Goal: Task Accomplishment & Management: Understand process/instructions

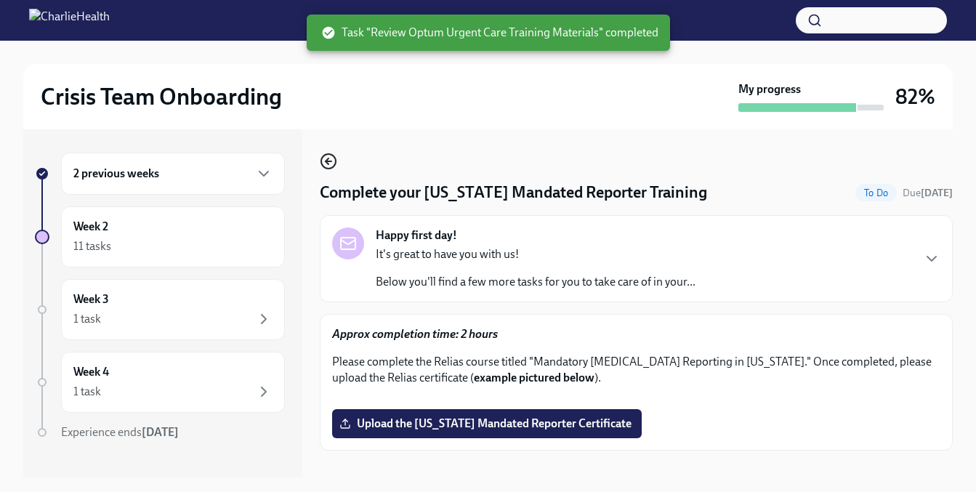
click at [326, 166] on icon "button" at bounding box center [328, 161] width 17 height 17
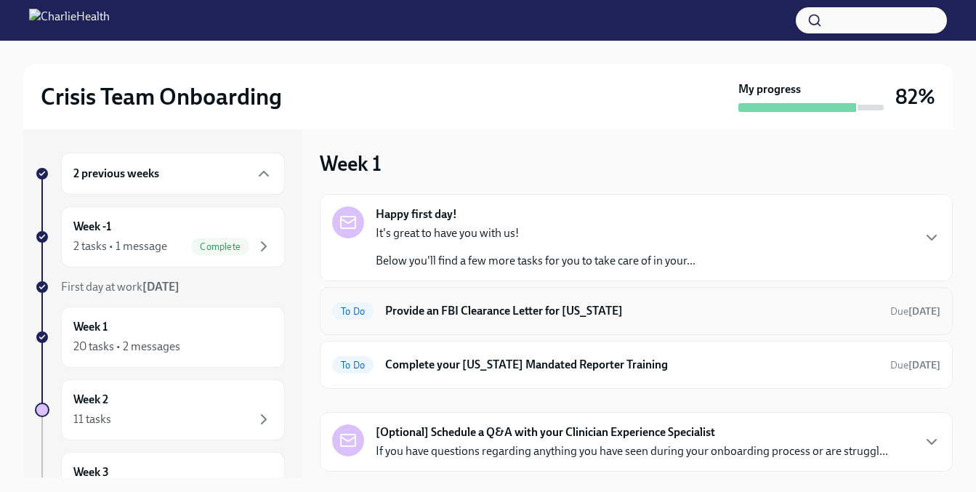
scroll to position [3, 0]
click at [164, 331] on div "Week 1 20 tasks • 2 messages" at bounding box center [172, 337] width 199 height 36
click at [181, 344] on div "20 tasks • 2 messages" at bounding box center [172, 346] width 199 height 17
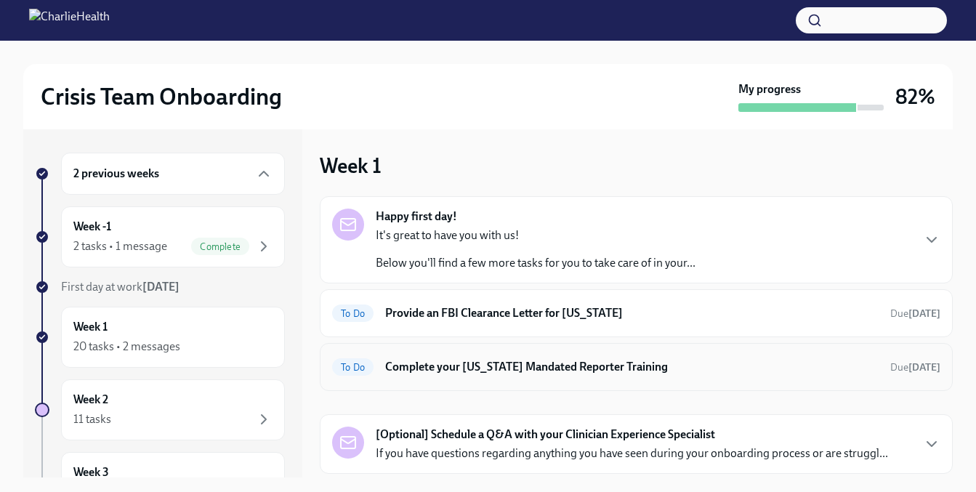
scroll to position [41, 0]
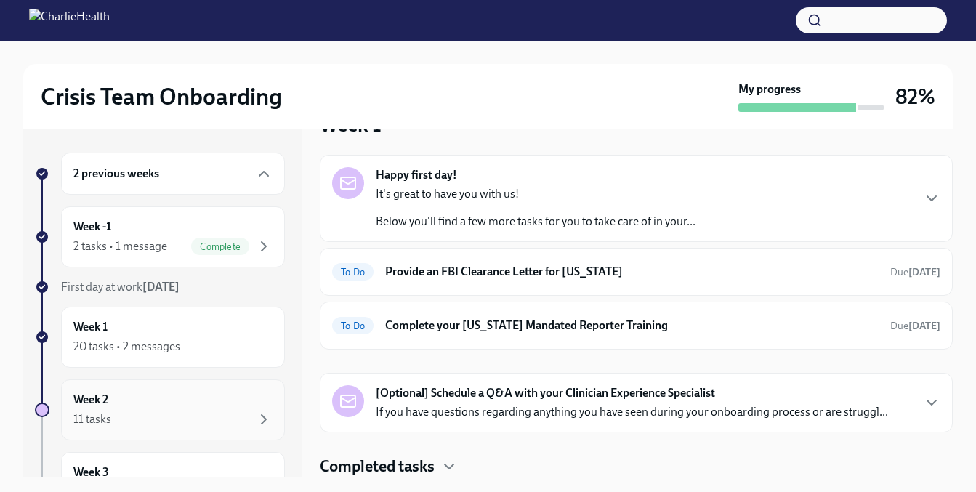
click at [174, 405] on div "Week 2 11 tasks" at bounding box center [172, 410] width 199 height 36
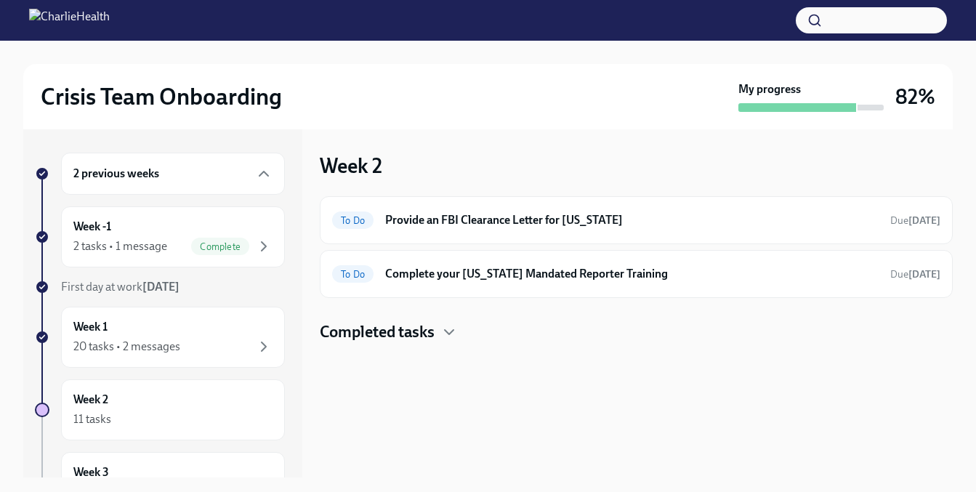
click at [183, 177] on div "2 previous weeks" at bounding box center [172, 173] width 199 height 17
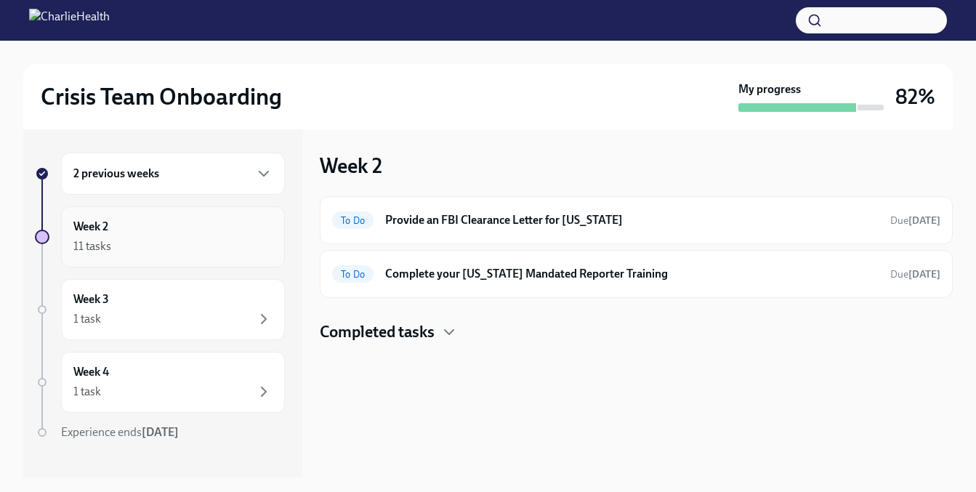
scroll to position [21, 0]
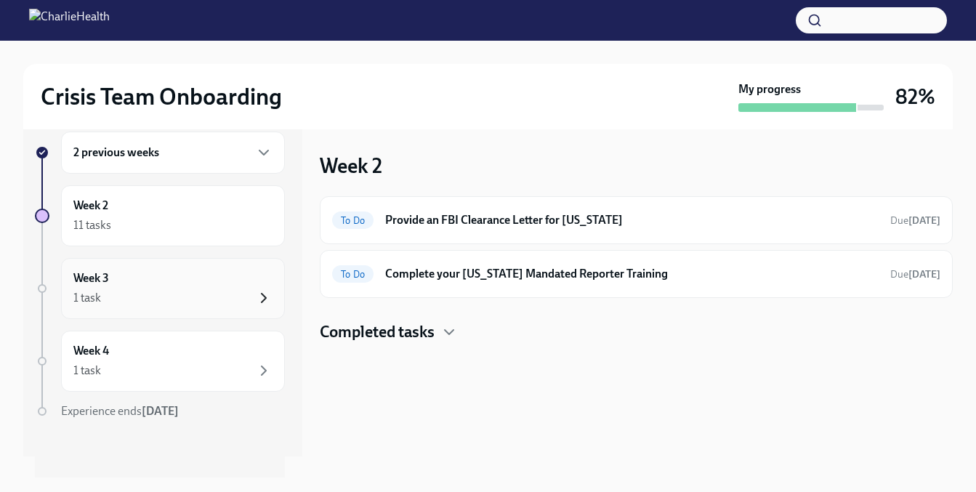
click at [255, 304] on icon "button" at bounding box center [263, 297] width 17 height 17
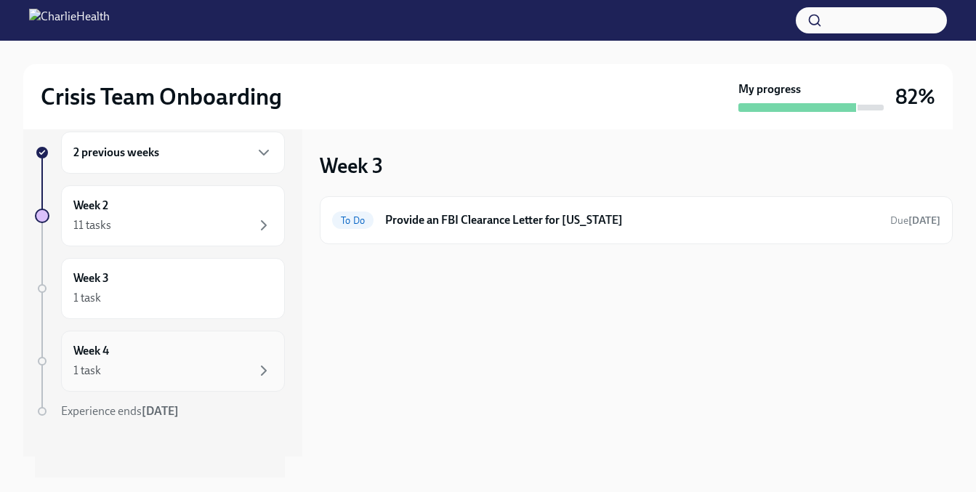
click at [243, 374] on div "1 task" at bounding box center [172, 370] width 199 height 17
click at [116, 160] on h6 "2 previous weeks" at bounding box center [116, 153] width 86 height 16
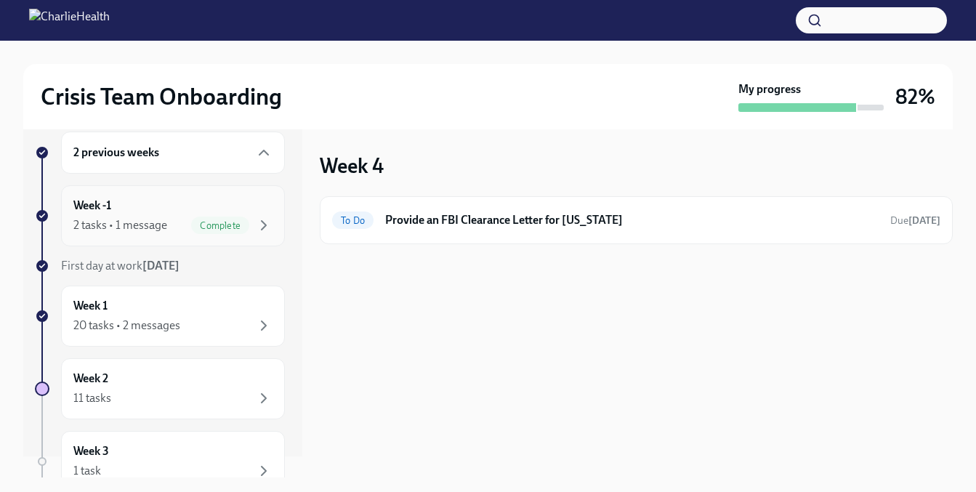
click at [129, 212] on div "Week -1 2 tasks • 1 message Complete" at bounding box center [172, 216] width 199 height 36
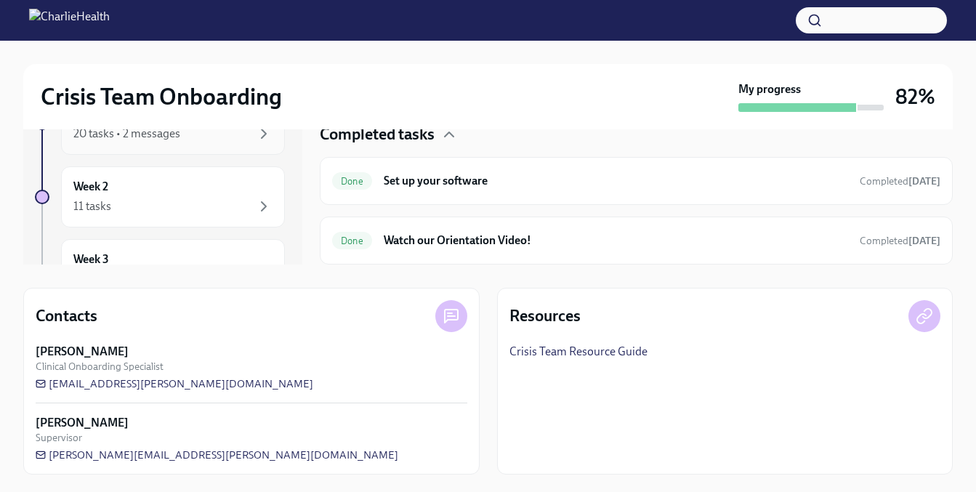
click at [185, 139] on div "20 tasks • 2 messages" at bounding box center [172, 133] width 199 height 17
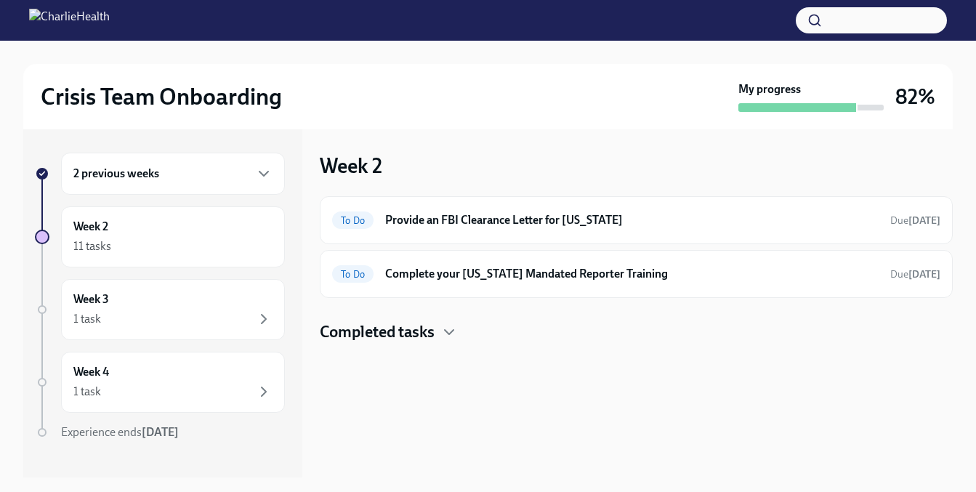
click at [387, 337] on h4 "Completed tasks" at bounding box center [377, 332] width 115 height 22
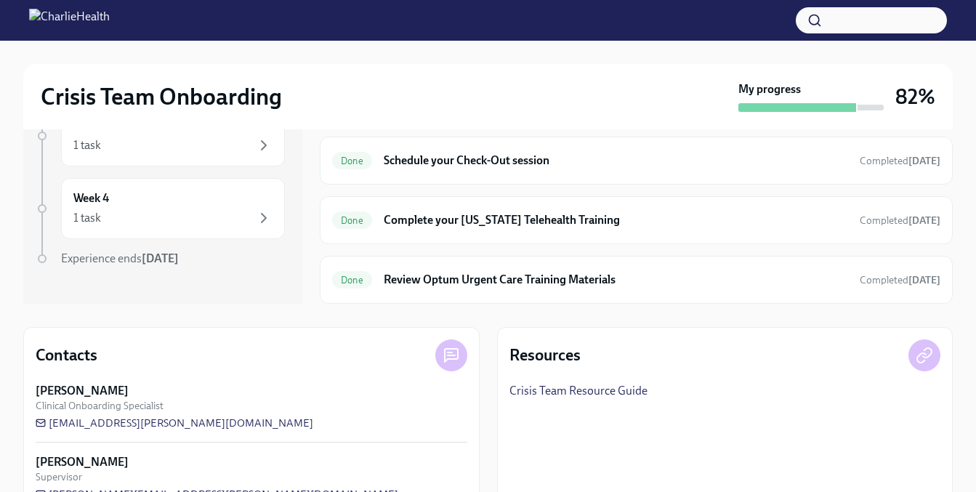
scroll to position [213, 0]
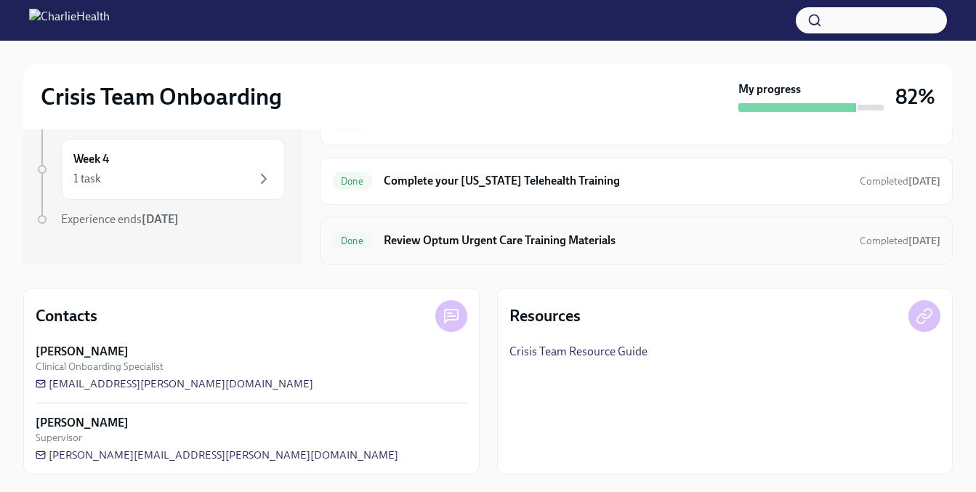
click at [461, 241] on h6 "Review Optum Urgent Care Training Materials" at bounding box center [616, 241] width 464 height 16
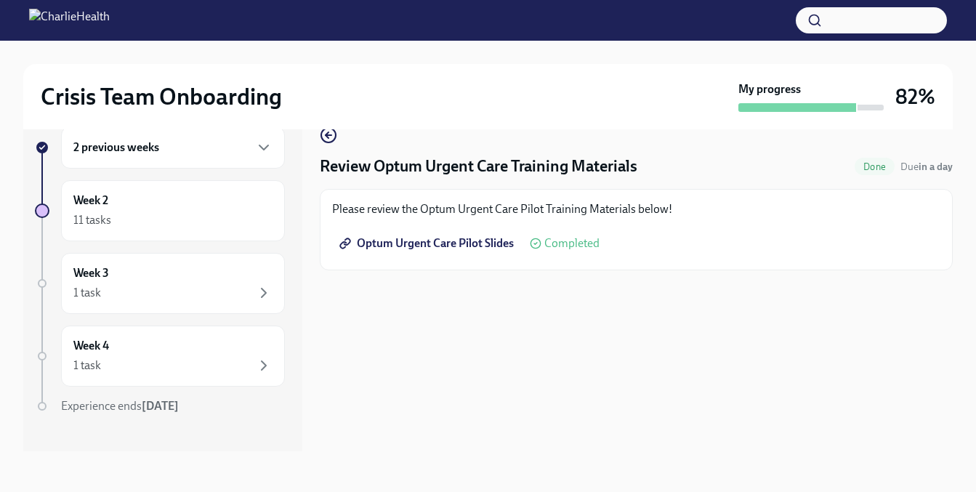
scroll to position [26, 0]
click at [331, 133] on icon "button" at bounding box center [328, 134] width 17 height 17
